Goal: Information Seeking & Learning: Learn about a topic

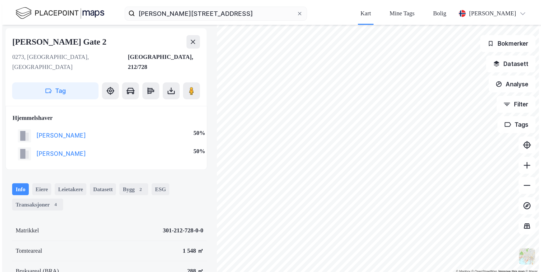
click at [76, 113] on div "© Mapbox © OpenStreetMap Improve this map © Maxar [STREET_ADDRESS][GEOGRAPHIC_D…" at bounding box center [270, 149] width 536 height 249
